Goal: Task Accomplishment & Management: Use online tool/utility

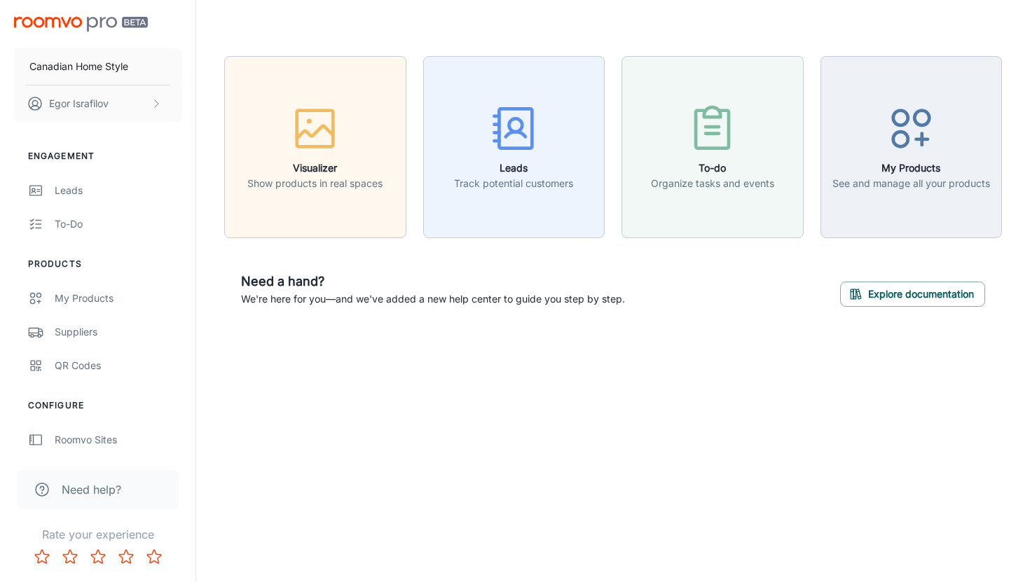
click at [409, 293] on p "We're here for you—and we've added a new help center to guide you step by step." at bounding box center [433, 299] width 384 height 15
click at [369, 300] on p "We're here for you—and we've added a new help center to guide you step by step." at bounding box center [433, 299] width 384 height 15
click at [910, 298] on button "Explore documentation" at bounding box center [912, 294] width 145 height 25
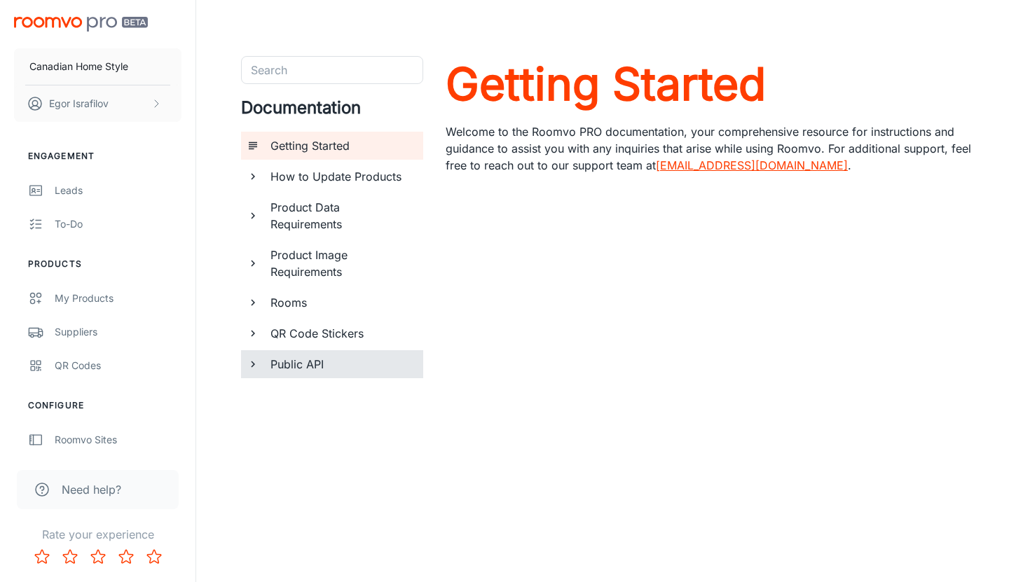
click at [357, 367] on h6 "Public API" at bounding box center [342, 364] width 142 height 17
click at [348, 428] on h6 "Using Roomvo API" at bounding box center [347, 426] width 130 height 17
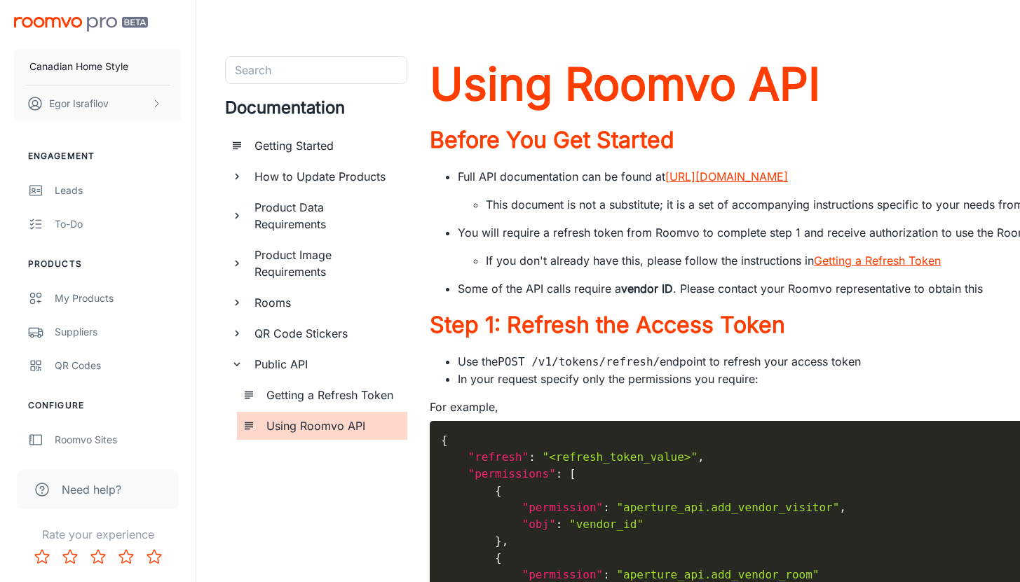
click at [239, 211] on icon "documentation page list" at bounding box center [237, 216] width 13 height 13
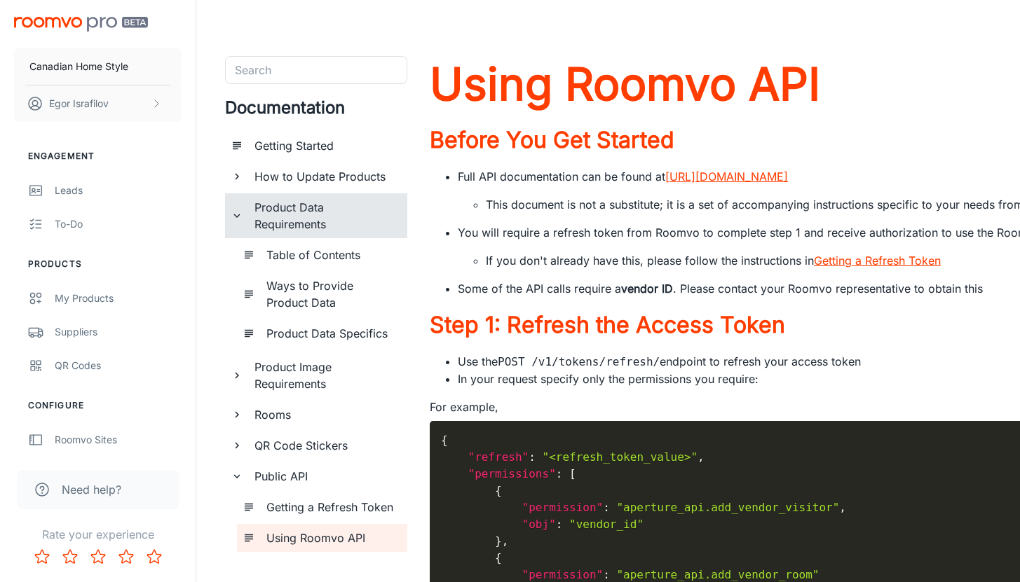
click at [238, 377] on icon "documentation page list" at bounding box center [237, 375] width 13 height 13
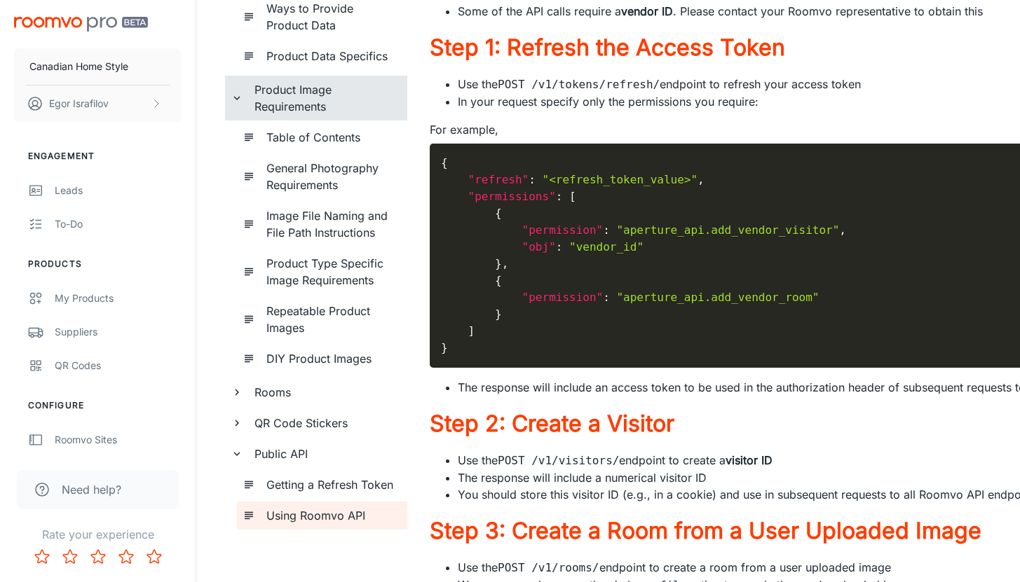
scroll to position [281, 0]
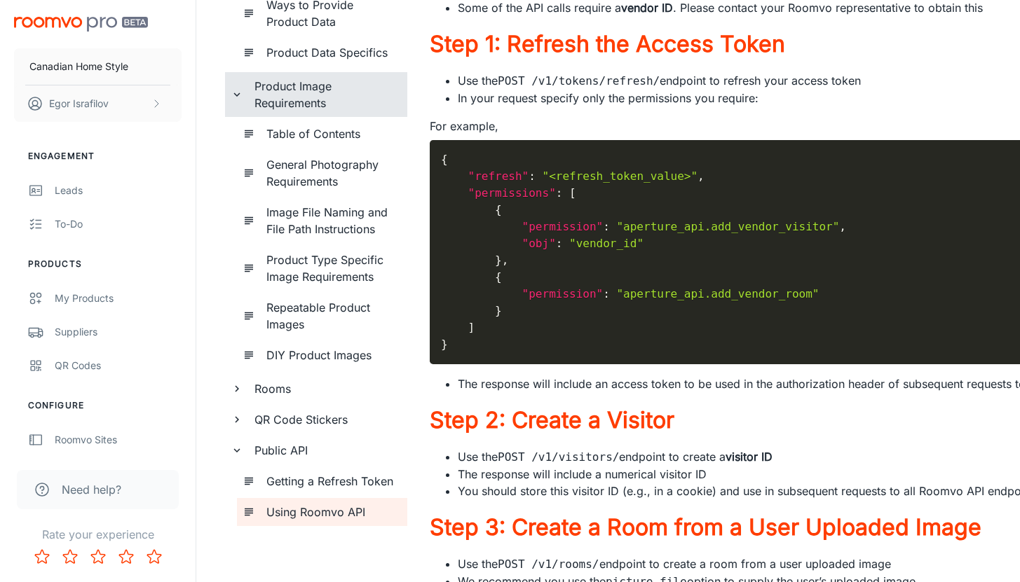
click at [234, 424] on icon "documentation page list" at bounding box center [237, 420] width 13 height 13
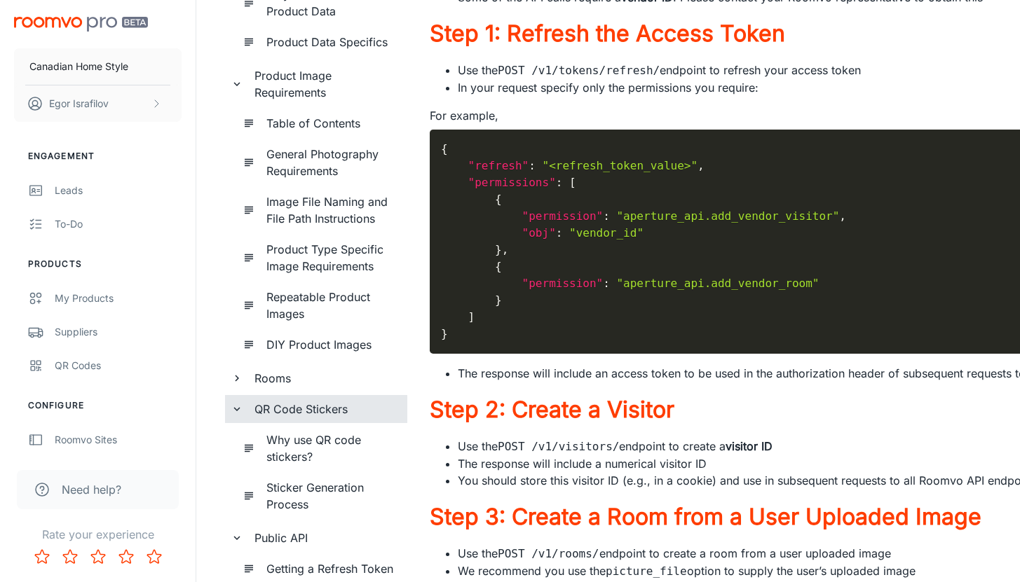
scroll to position [293, 0]
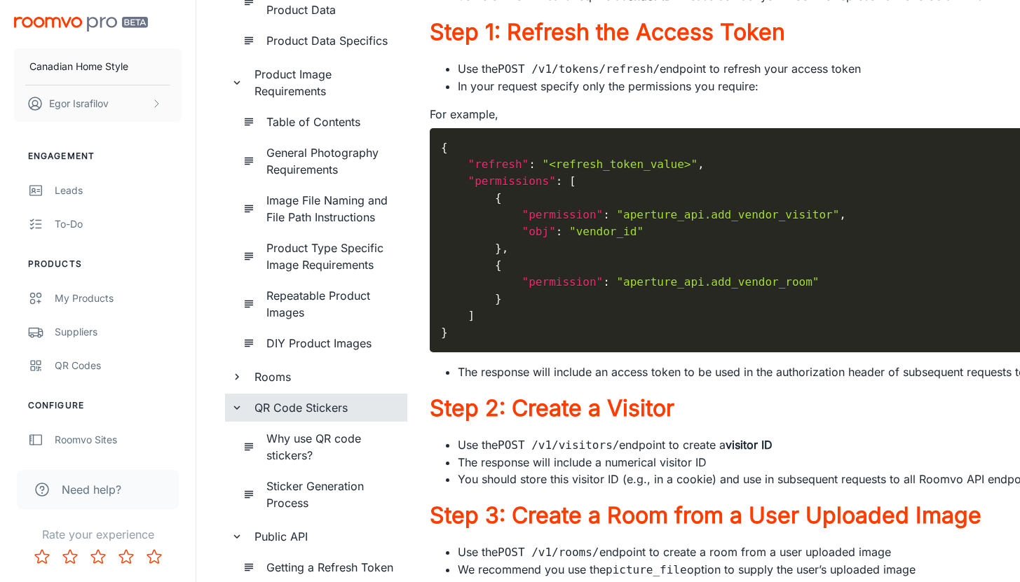
click at [238, 383] on div "Rooms" at bounding box center [316, 377] width 182 height 28
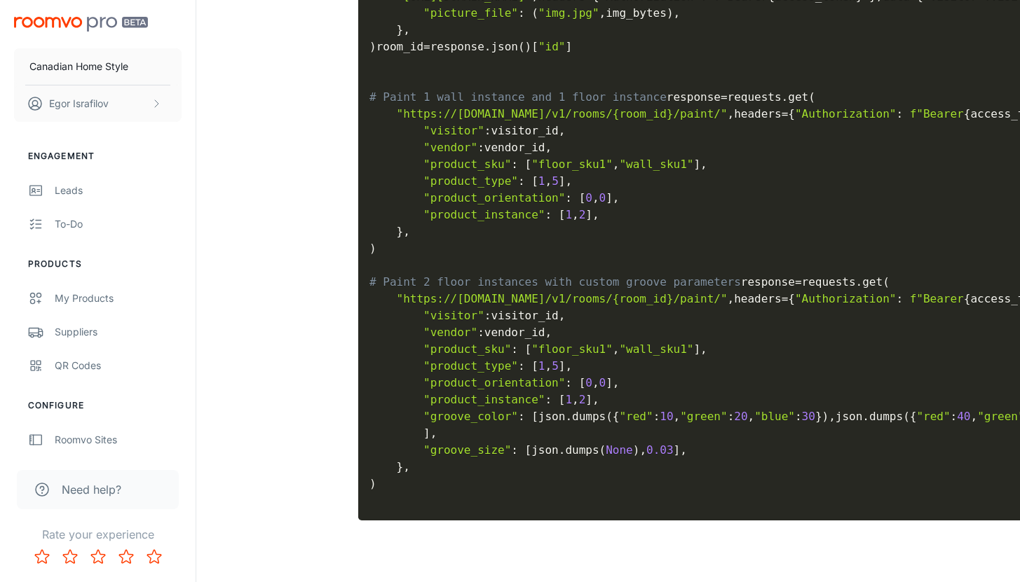
scroll to position [2400, 0]
click at [69, 473] on div "Need help?" at bounding box center [98, 489] width 162 height 39
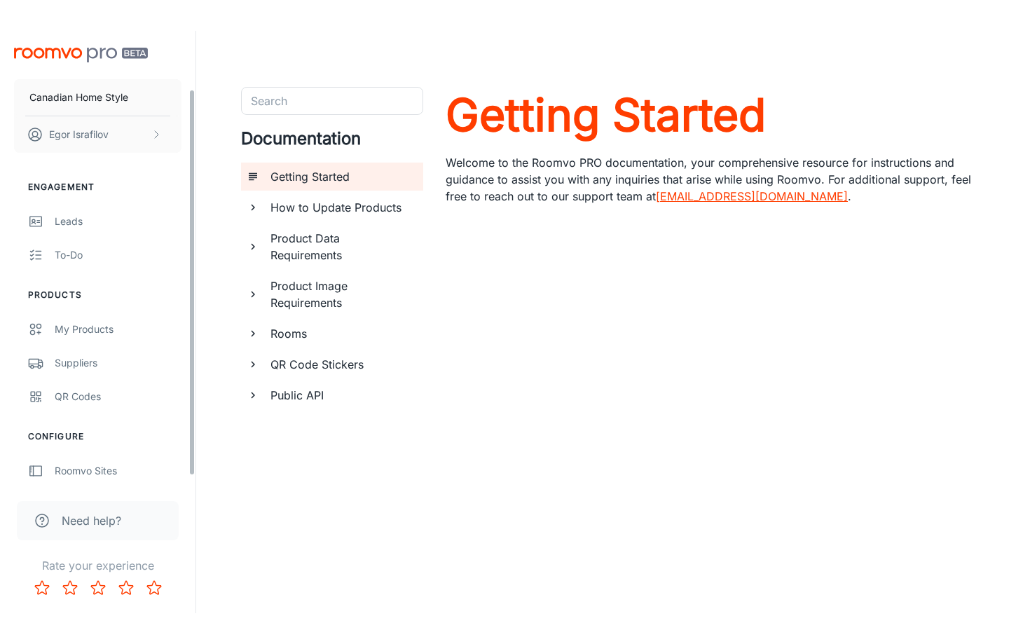
scroll to position [78, 0]
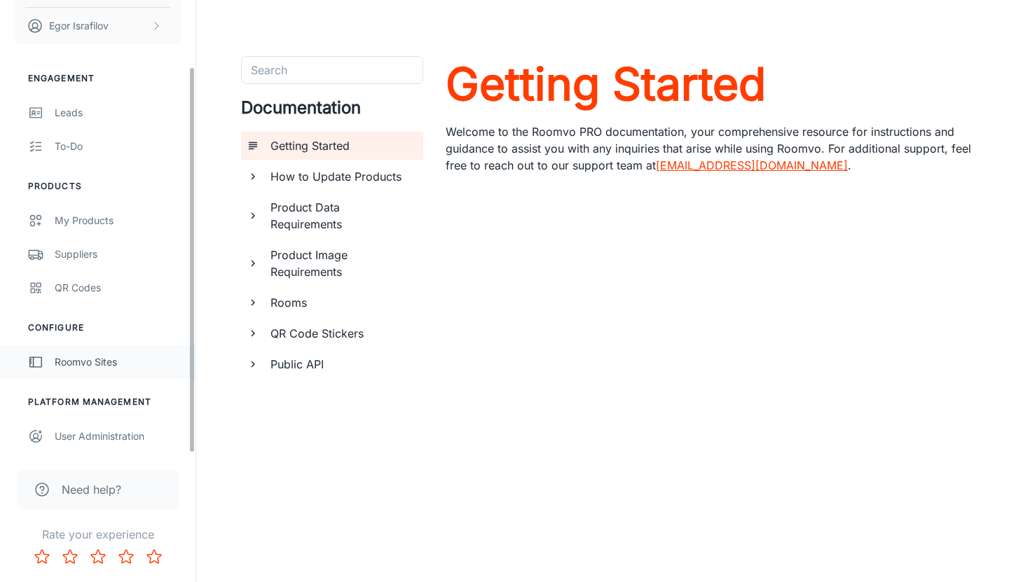
click at [103, 363] on div "Roomvo Sites" at bounding box center [118, 362] width 127 height 15
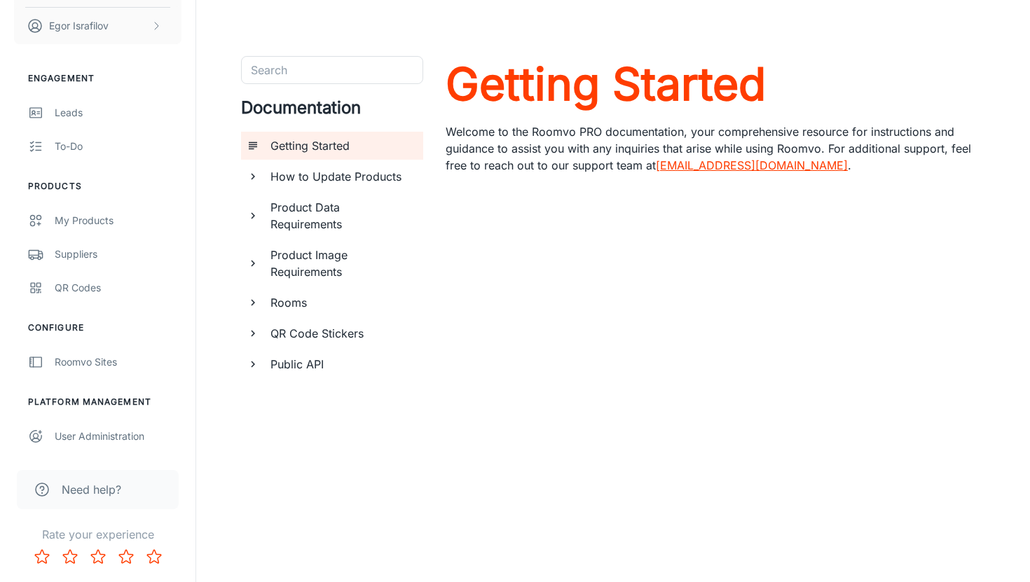
click at [287, 509] on div "Search Search Documentation Getting Started How to Update Products Product Data…" at bounding box center [613, 269] width 834 height 539
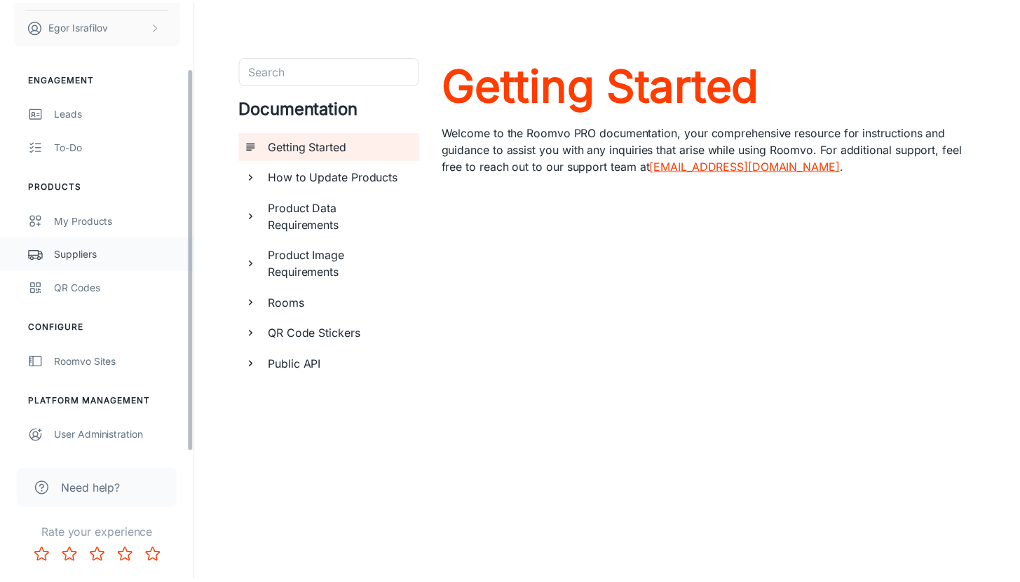
scroll to position [0, 0]
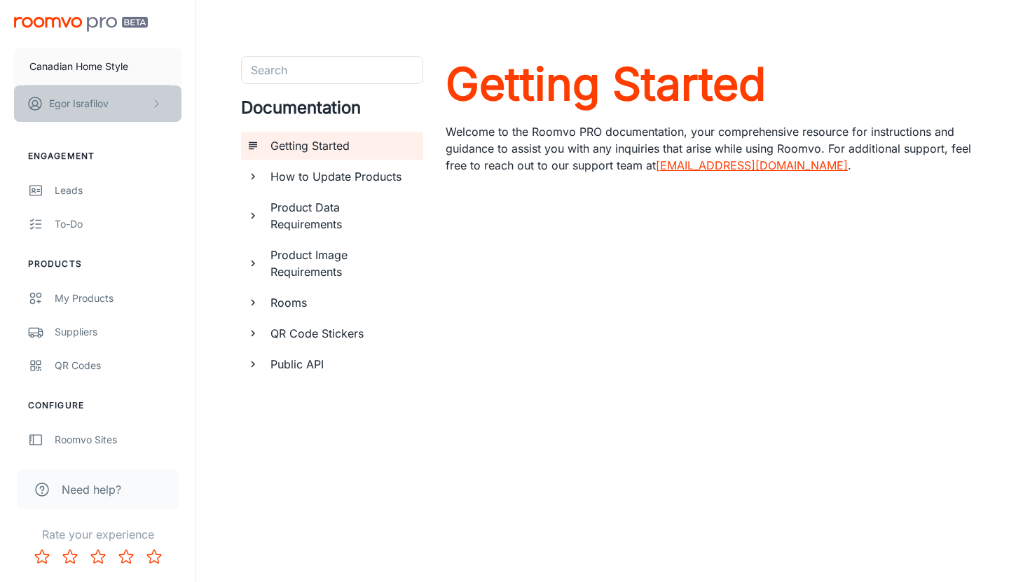
click at [159, 104] on icon "scrollable content" at bounding box center [156, 103] width 11 height 11
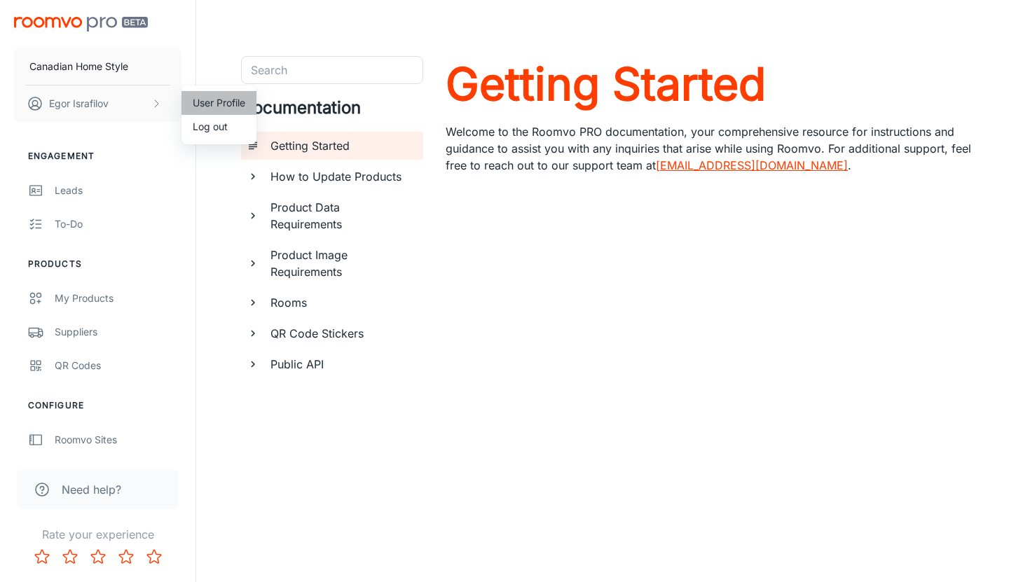
click at [207, 91] on li "User Profile" at bounding box center [219, 103] width 75 height 24
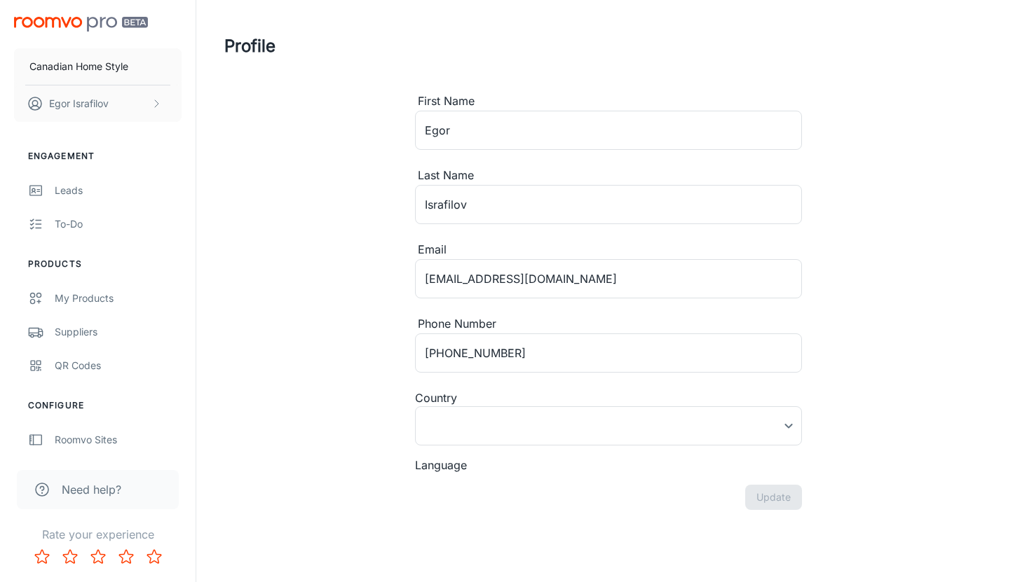
type input "United States"
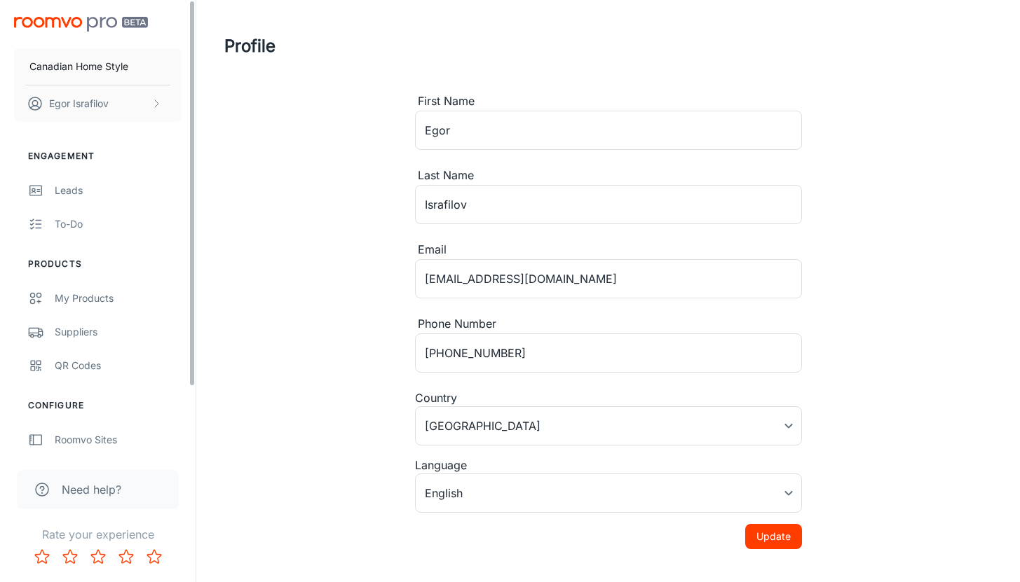
scroll to position [68, 0]
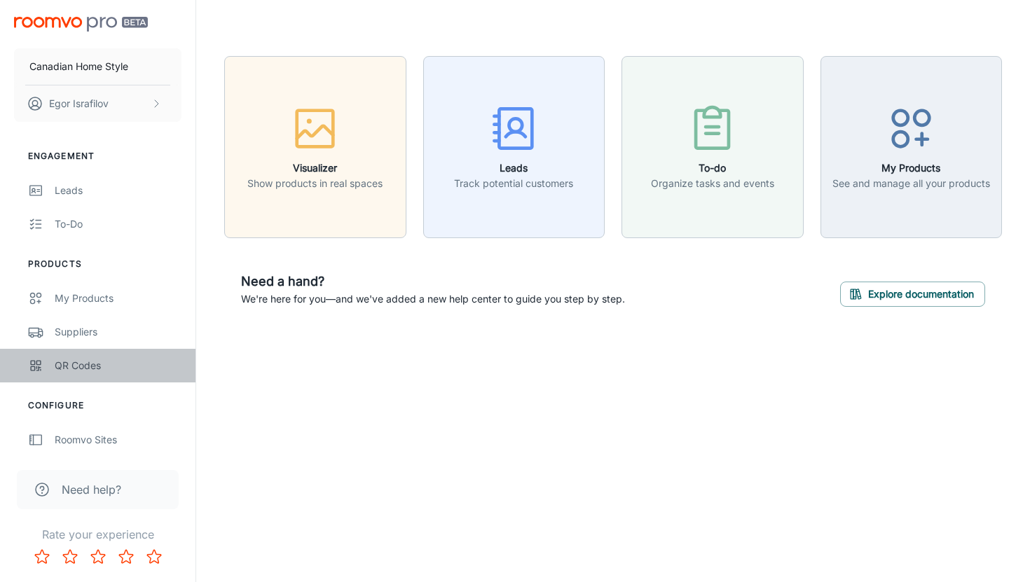
click at [103, 374] on link "QR Codes" at bounding box center [98, 366] width 196 height 34
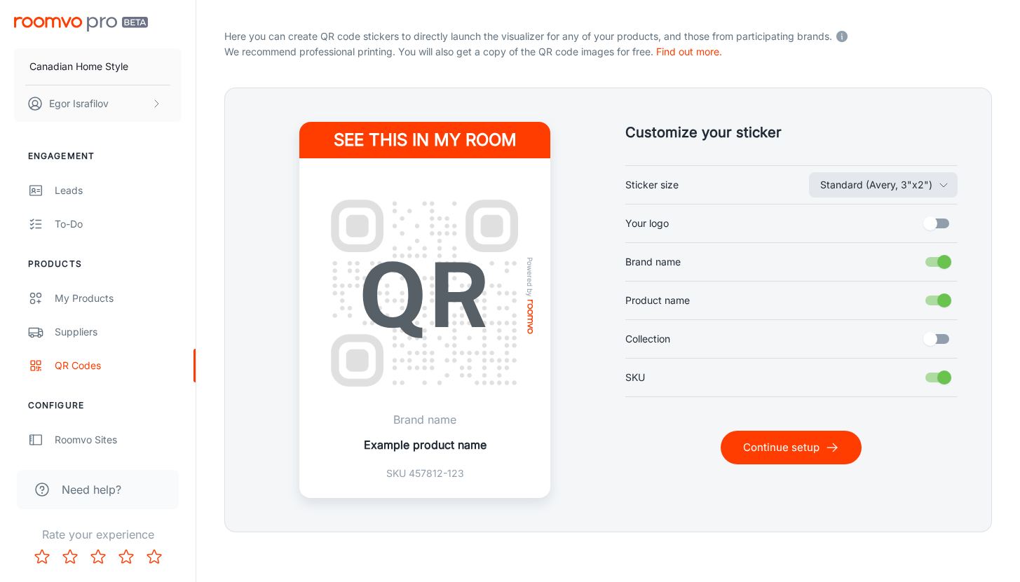
scroll to position [271, 0]
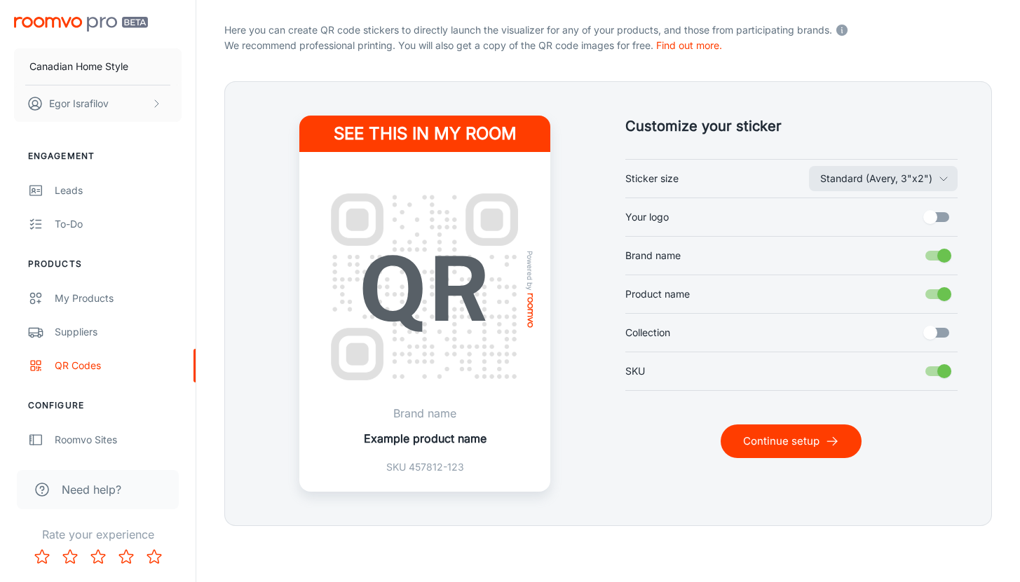
click at [772, 421] on div "Customize your sticker Standard ([PERSON_NAME], 3"x2") Sticker size Your logo B…" at bounding box center [775, 287] width 367 height 410
click at [768, 435] on button "Continue setup" at bounding box center [790, 442] width 141 height 34
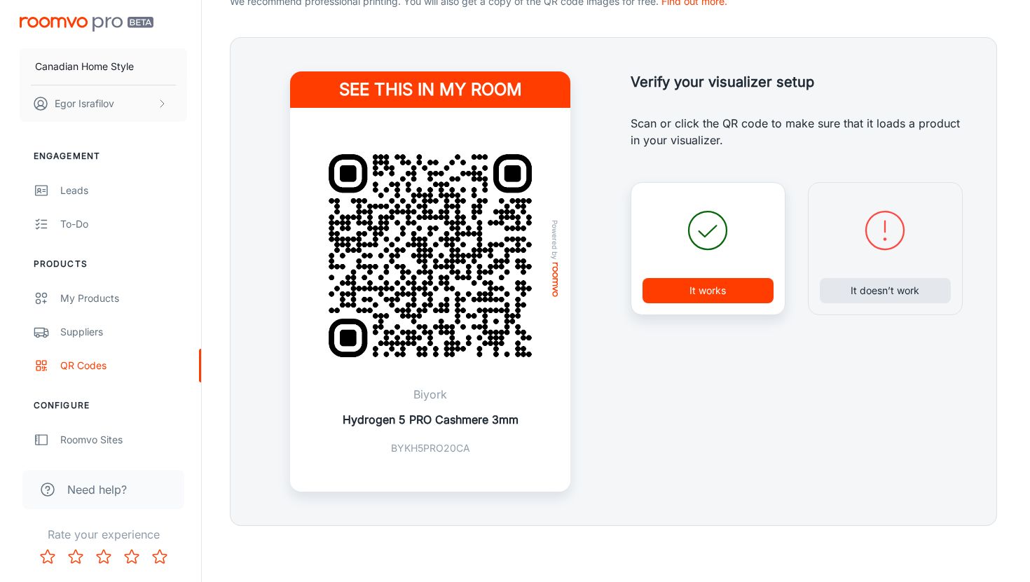
scroll to position [0, 0]
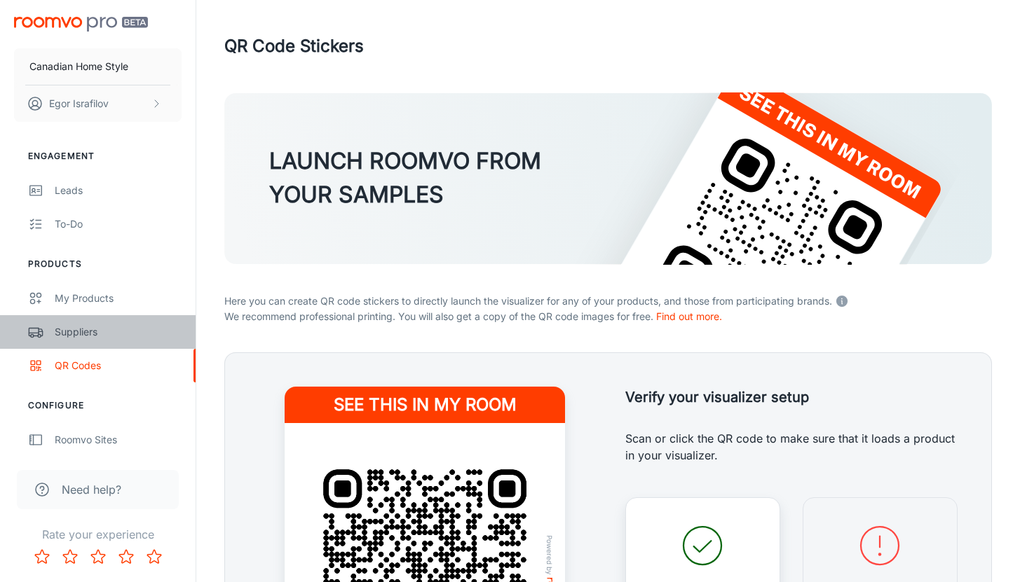
click at [85, 329] on div "Suppliers" at bounding box center [118, 332] width 127 height 15
